Goal: Task Accomplishment & Management: Manage account settings

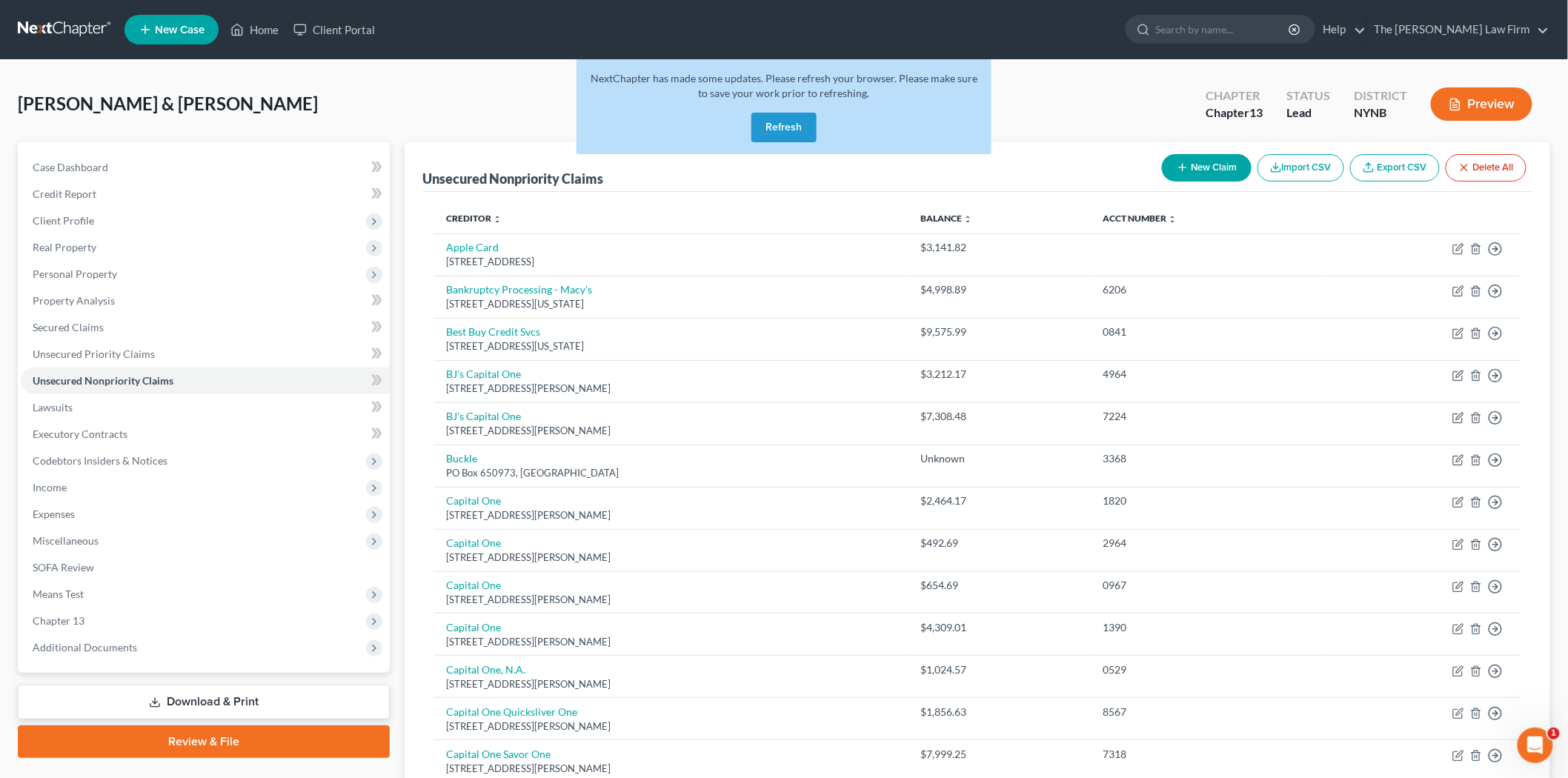
click at [760, 130] on button "Refresh" at bounding box center [784, 127] width 65 height 30
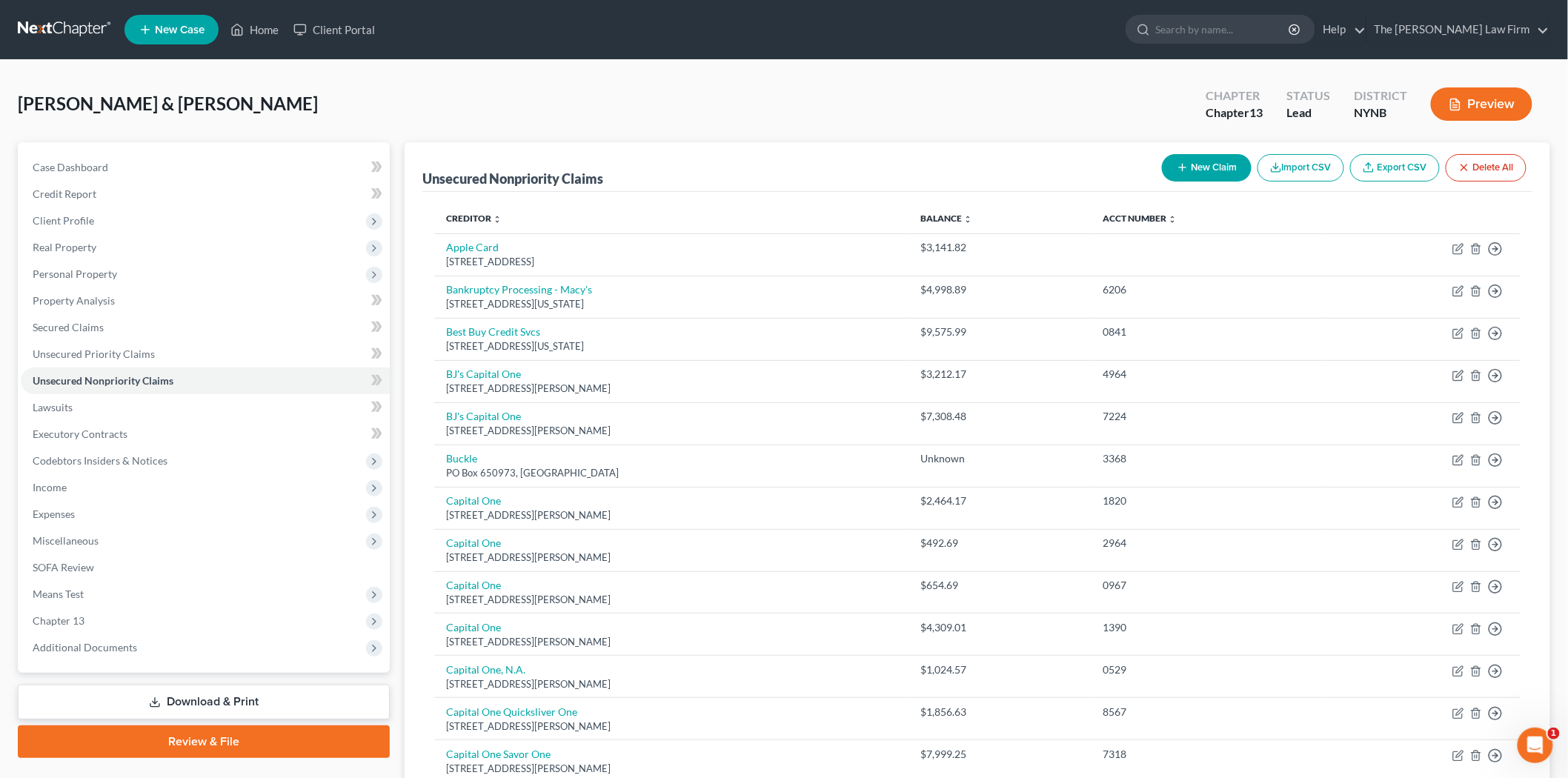
click at [37, 27] on link at bounding box center [65, 30] width 95 height 27
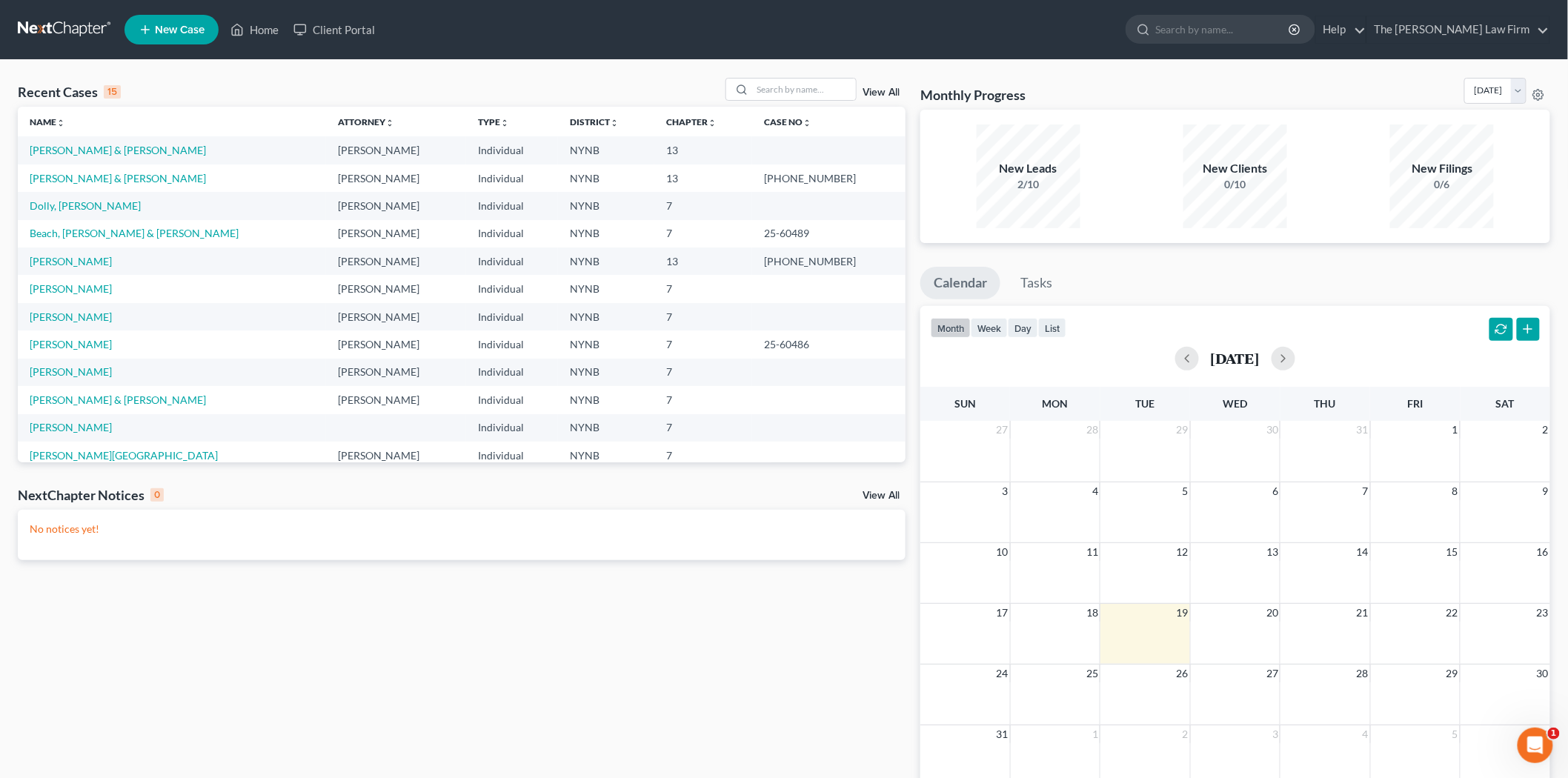
click at [38, 158] on td "[PERSON_NAME] & [PERSON_NAME]" at bounding box center [172, 150] width 308 height 28
click at [42, 151] on link "[PERSON_NAME] & [PERSON_NAME]" at bounding box center [118, 150] width 177 height 12
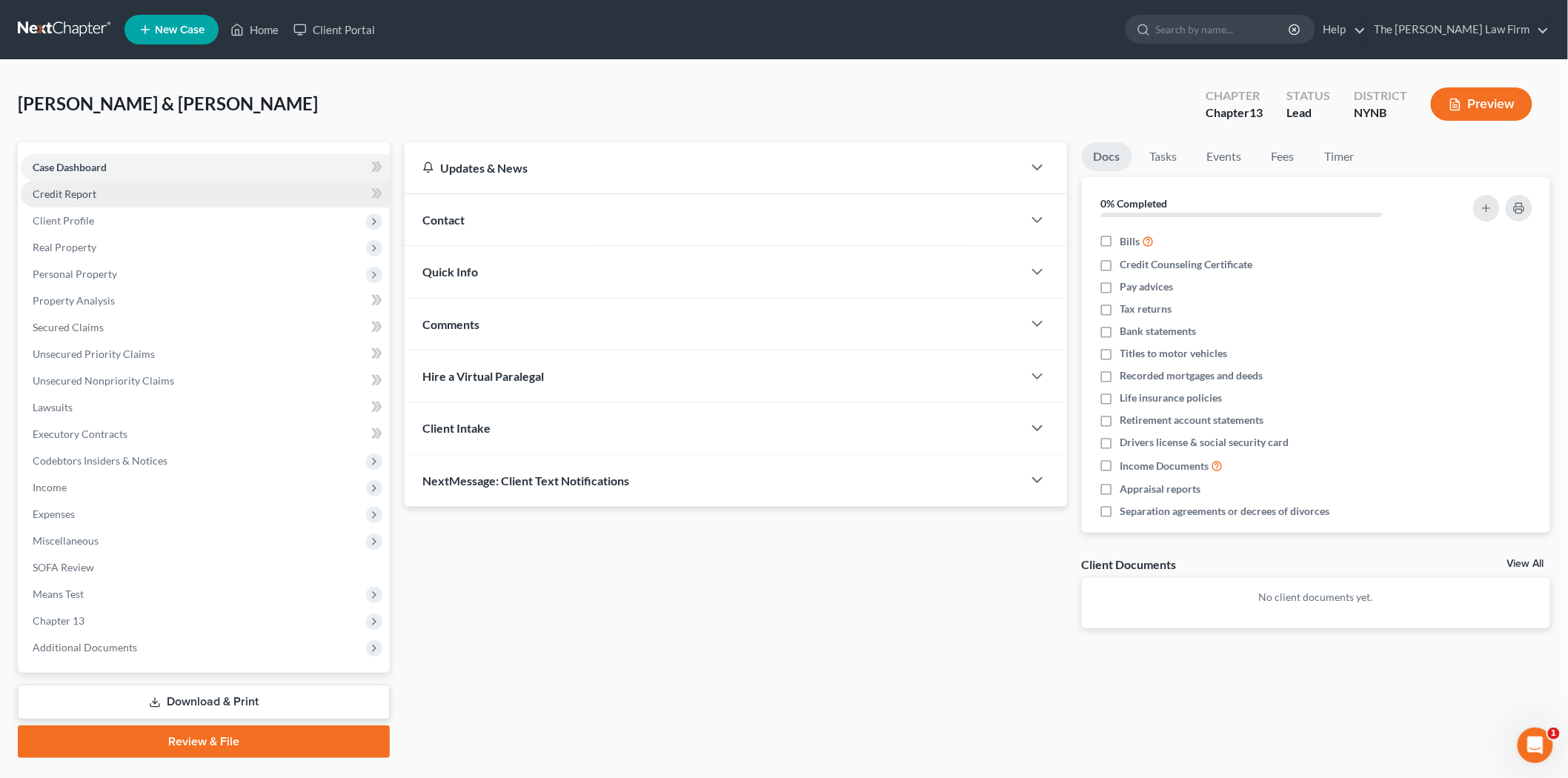
click at [70, 196] on span "Credit Report" at bounding box center [64, 193] width 63 height 12
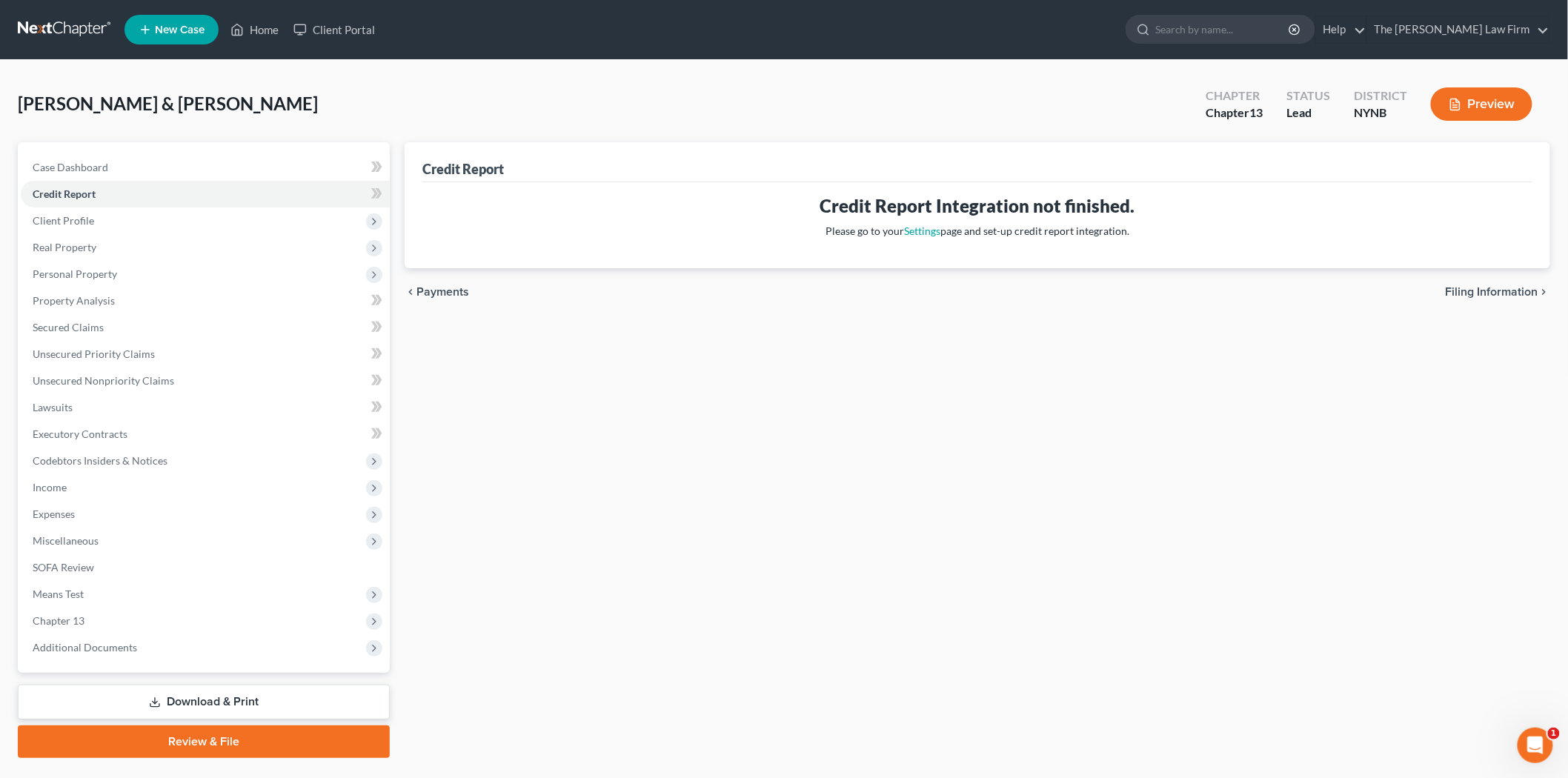
click at [909, 222] on div "Credit Report Integration not finished. Please go to your Settings page and set…" at bounding box center [977, 216] width 1087 height 44
click at [906, 227] on link "Settings" at bounding box center [922, 231] width 37 height 12
